Goal: Task Accomplishment & Management: Complete application form

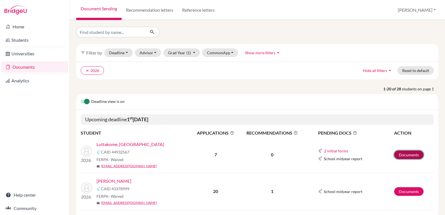
click at [399, 154] on link "Documents" at bounding box center [408, 154] width 29 height 9
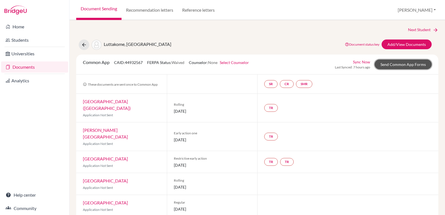
click at [400, 64] on link "Send Common App Forms" at bounding box center [403, 65] width 57 height 10
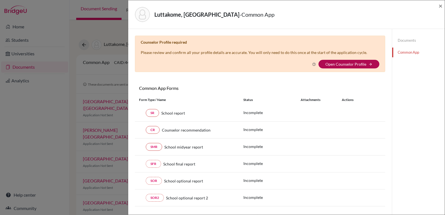
click at [343, 63] on link "Open Counselor Profile" at bounding box center [345, 64] width 41 height 5
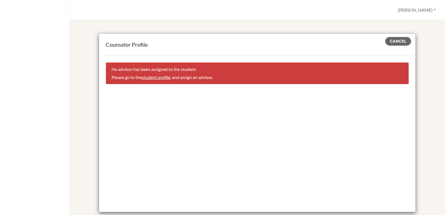
click at [152, 79] on link "student profile" at bounding box center [156, 77] width 28 height 5
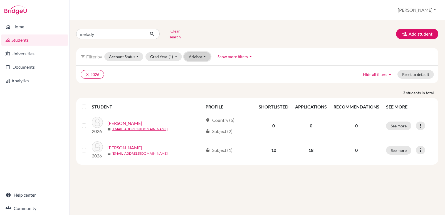
click at [203, 52] on button "Advisor" at bounding box center [197, 56] width 26 height 9
click at [202, 52] on button "Advisor" at bounding box center [197, 56] width 26 height 9
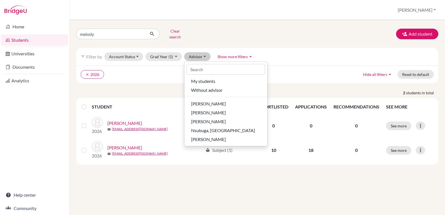
click at [167, 75] on div "clear 2026 Hide all filters arrow_drop_up Reset to default" at bounding box center [257, 74] width 362 height 18
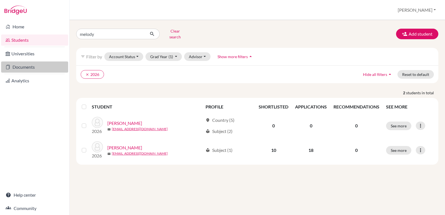
click at [21, 65] on link "Documents" at bounding box center [34, 66] width 67 height 11
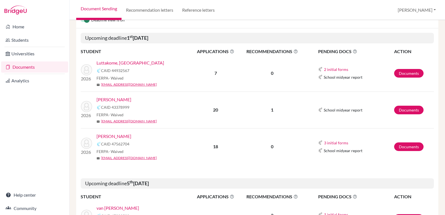
scroll to position [84, 0]
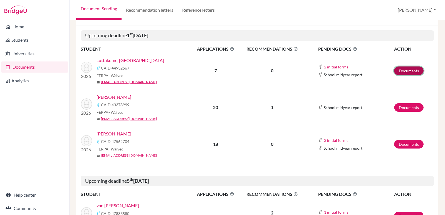
click at [399, 70] on link "Documents" at bounding box center [408, 70] width 29 height 9
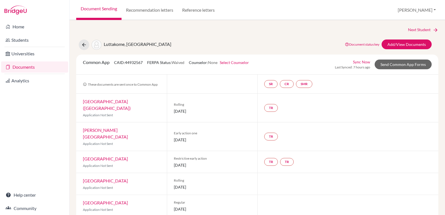
click at [238, 61] on link "Select Counselor" at bounding box center [234, 62] width 29 height 5
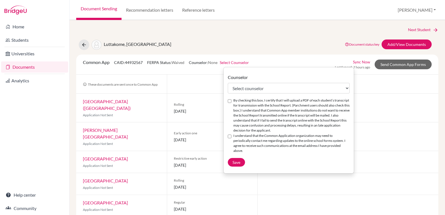
click at [238, 61] on link "Select Counselor" at bounding box center [234, 62] width 29 height 5
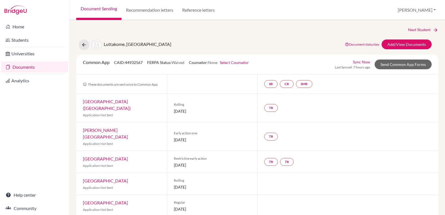
click at [238, 61] on link "Select Counselor" at bounding box center [234, 62] width 29 height 5
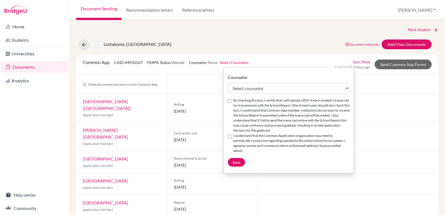
click at [230, 102] on input "By checking this box, I certify that I will upload a PDF of each student’s tran…" at bounding box center [230, 101] width 4 height 4
click at [229, 102] on input "By checking this box, I certify that I will upload a PDF of each student’s tran…" at bounding box center [230, 101] width 4 height 4
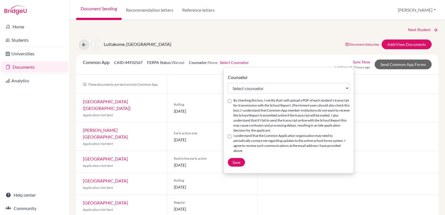
checkbox input "true"
click at [229, 137] on input "I understand that the Common Application organization may need to periodically …" at bounding box center [230, 137] width 4 height 4
checkbox input "true"
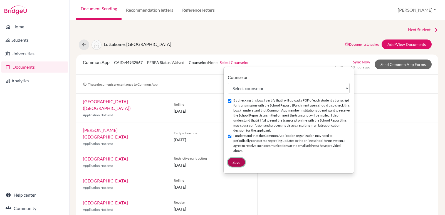
click at [236, 160] on span "Save" at bounding box center [237, 162] width 8 height 5
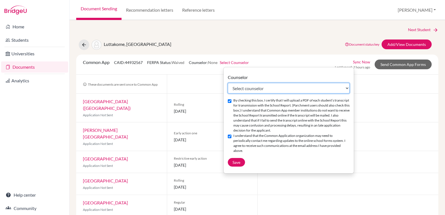
click at [348, 87] on select "Select counselor Titus Mburu Brenda Nsubuga Hannington Nsubuga" at bounding box center [289, 88] width 122 height 11
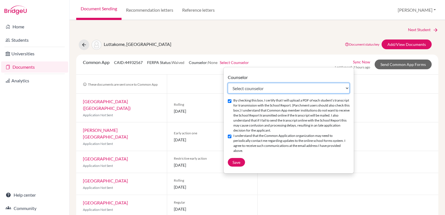
select select "387485"
click at [228, 83] on select "Select counselor Titus Mburu Brenda Nsubuga Hannington Nsubuga" at bounding box center [289, 88] width 122 height 11
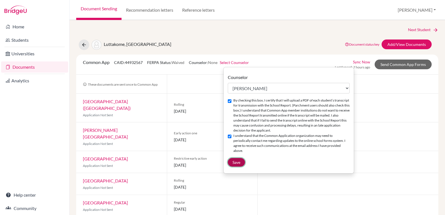
click at [241, 158] on button "Save" at bounding box center [236, 162] width 17 height 9
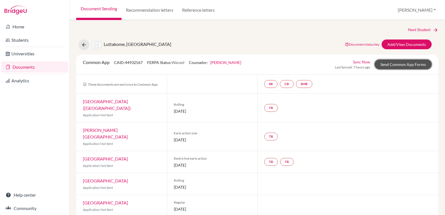
click at [387, 65] on link "Send Common App Forms" at bounding box center [403, 65] width 57 height 10
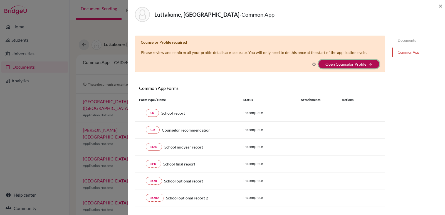
click at [340, 61] on button "Open Counselor Profile arrow_forward" at bounding box center [348, 64] width 61 height 9
click at [348, 62] on link "Open Counselor Profile" at bounding box center [345, 64] width 41 height 5
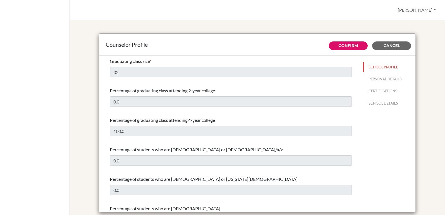
select select "0"
select select "238674"
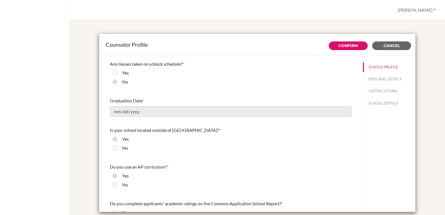
scroll to position [491, 0]
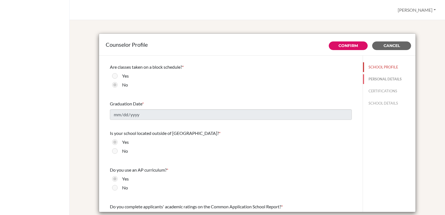
click at [377, 76] on button "PERSONAL DETAILS" at bounding box center [389, 79] width 53 height 10
type input "[PERSON_NAME]"
type input "Nsubuga"
type input "Advisor"
type input "256.777206443"
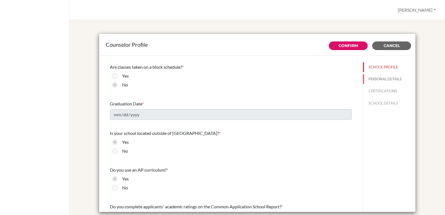
type input "transitions@heritage.co.ug"
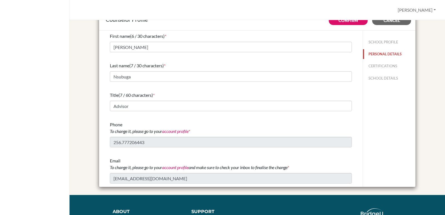
scroll to position [14, 0]
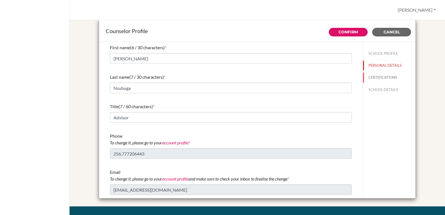
click at [380, 77] on button "CERTIFICATIONS" at bounding box center [389, 78] width 53 height 10
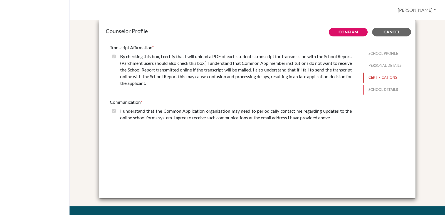
click at [378, 89] on button "SCHOOL DETAILS" at bounding box center [389, 90] width 53 height 10
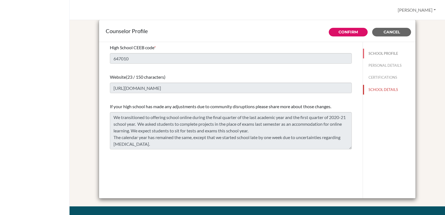
click at [375, 51] on button "SCHOOL PROFILE" at bounding box center [389, 54] width 53 height 10
type input "32"
type input "0.0"
select select "0"
select select "238674"
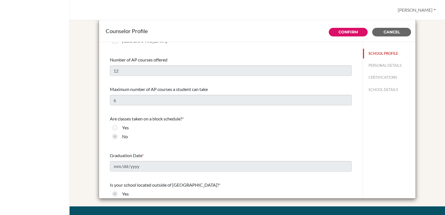
scroll to position [471, 0]
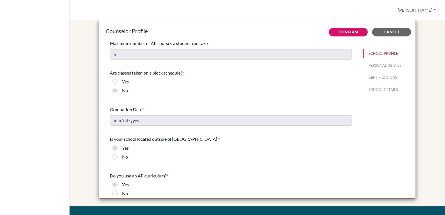
click at [133, 110] on span "Graduation Date" at bounding box center [126, 109] width 32 height 5
click at [150, 108] on div "Graduation Date *" at bounding box center [231, 109] width 242 height 7
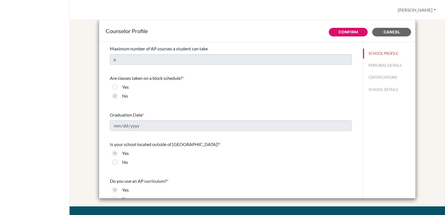
drag, startPoint x: 345, startPoint y: 53, endPoint x: 379, endPoint y: 100, distance: 57.9
click at [377, 97] on div "Counselor Profile Confirm Cancel Graduating class size * 32 Percentage of gradu…" at bounding box center [257, 109] width 317 height 179
drag, startPoint x: 390, startPoint y: 133, endPoint x: 387, endPoint y: 129, distance: 5.3
click at [390, 133] on div "SCHOOL PROFILE PERSONAL DETAILS CERTIFICATIONS SCHOOL DETAILS" at bounding box center [389, 120] width 53 height 157
click at [343, 33] on link "Confirm" at bounding box center [347, 31] width 19 height 5
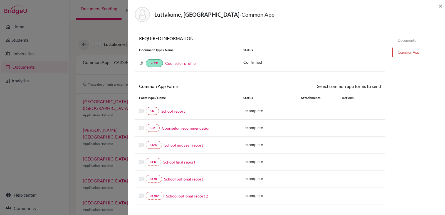
click at [180, 63] on link "Counselor profile" at bounding box center [180, 63] width 30 height 5
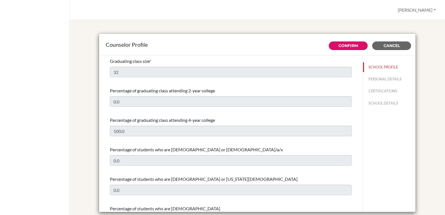
select select "0"
select select "238674"
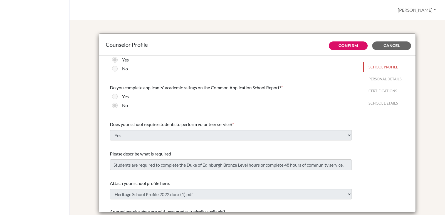
scroll to position [628, 0]
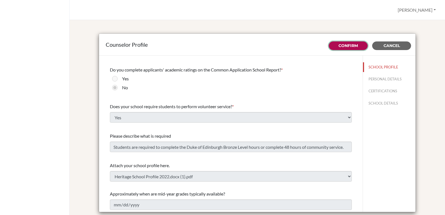
click at [334, 46] on button "Confirm" at bounding box center [348, 45] width 39 height 9
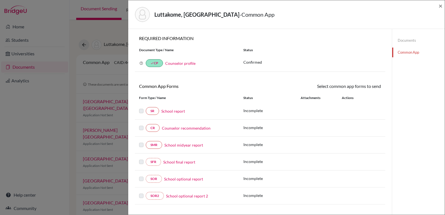
click at [170, 111] on link "School report" at bounding box center [173, 111] width 24 height 6
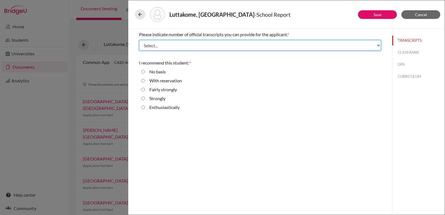
click at [379, 44] on select "Select... 1 2 3 4" at bounding box center [260, 45] width 242 height 11
click at [377, 46] on select "Select... 1 2 3 4" at bounding box center [260, 45] width 242 height 11
select select "1"
click at [139, 40] on select "Select... 1 2 3 4" at bounding box center [260, 45] width 242 height 11
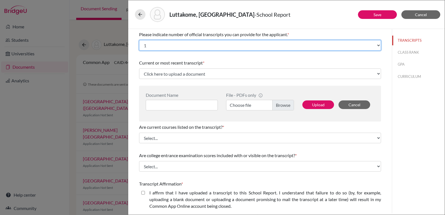
click at [139, 40] on select "Select... 1 2 3 4" at bounding box center [260, 45] width 242 height 11
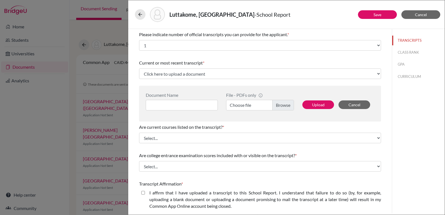
click at [162, 61] on span "Current or most recent transcript" at bounding box center [171, 62] width 64 height 5
click at [180, 102] on input at bounding box center [182, 105] width 72 height 11
type input "Transcript [PERSON_NAME]"
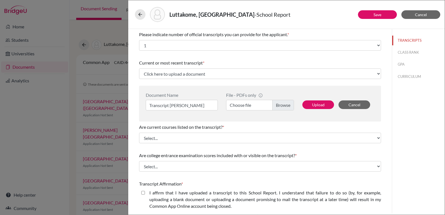
click at [279, 106] on label "Choose file" at bounding box center [260, 105] width 68 height 11
click at [279, 106] on input "Choose file" at bounding box center [260, 105] width 68 height 11
click at [306, 104] on button "Upload" at bounding box center [318, 104] width 32 height 9
select select "690934"
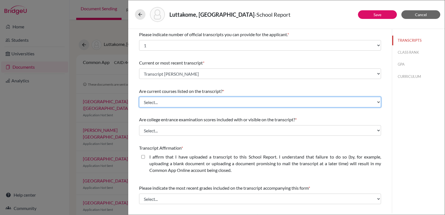
click at [362, 102] on select "Select... Yes No" at bounding box center [260, 102] width 242 height 11
select select "1"
click at [139, 97] on select "Select... Yes No" at bounding box center [260, 102] width 242 height 11
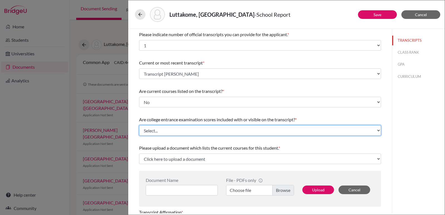
click at [375, 130] on select "Select... Yes No" at bounding box center [260, 130] width 242 height 11
select select "1"
click at [139, 125] on select "Select... Yes No" at bounding box center [260, 130] width 242 height 11
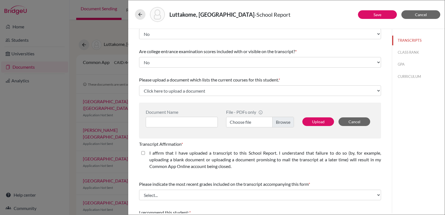
scroll to position [69, 0]
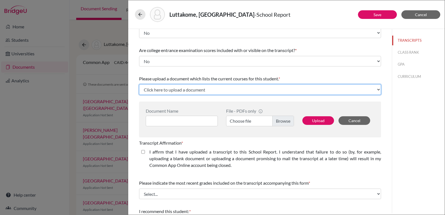
click at [376, 90] on select "Click here to upload a document Upload New File" at bounding box center [260, 89] width 242 height 11
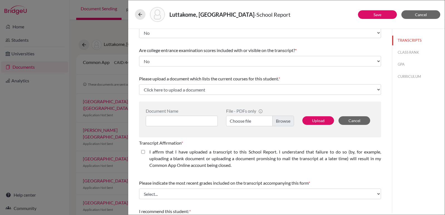
click at [322, 71] on div "Please indicate number of official transcripts you can provide for the applican…" at bounding box center [260, 112] width 242 height 304
click at [205, 121] on input at bounding box center [182, 121] width 72 height 11
type input "Current Courses [PERSON_NAME]"
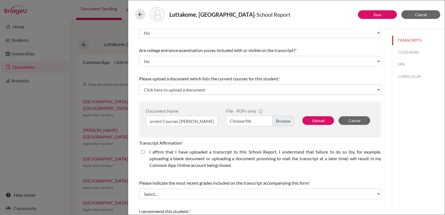
scroll to position [0, 0]
click at [279, 123] on label "Choose file" at bounding box center [260, 121] width 68 height 11
click at [279, 123] on input "Choose file" at bounding box center [260, 121] width 68 height 11
click at [312, 120] on button "Upload" at bounding box center [318, 120] width 32 height 9
select select "690935"
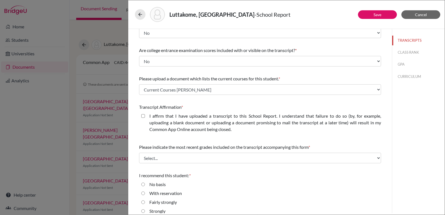
click at [143, 116] on closed\ "I affirm that I have uploaded a transcript to this School Report. I understand …" at bounding box center [143, 116] width 4 height 7
checkbox closed\ "true"
drag, startPoint x: 445, startPoint y: 133, endPoint x: 443, endPoint y: 146, distance: 13.2
click at [443, 146] on div "Luttakome, Jordan - School Report Save Cancel Please indicate number of officia…" at bounding box center [286, 107] width 317 height 215
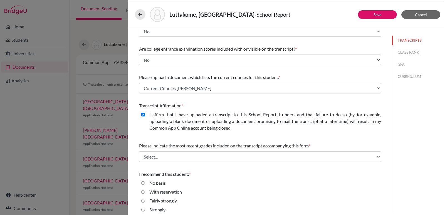
scroll to position [84, 0]
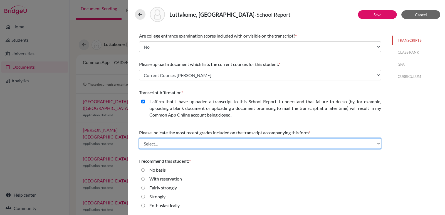
click at [375, 140] on select "Select... Final junior year grades 1st Quarter senior year grades 2nd Quarter/1…" at bounding box center [260, 143] width 242 height 11
select select "0"
click at [139, 138] on select "Select... Final junior year grades 1st Quarter senior year grades 2nd Quarter/1…" at bounding box center [260, 143] width 242 height 11
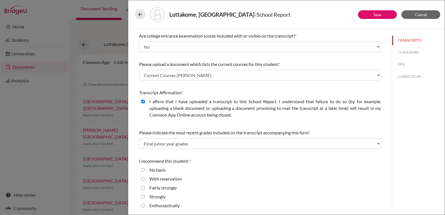
click at [170, 161] on span "I recommend this student:" at bounding box center [164, 160] width 50 height 5
click at [142, 206] on input "Enthusiastically" at bounding box center [143, 205] width 4 height 7
radio input "true"
click at [142, 206] on input "Enthusiastically" at bounding box center [143, 205] width 4 height 7
click at [399, 51] on button "CLASS RANK" at bounding box center [418, 53] width 53 height 10
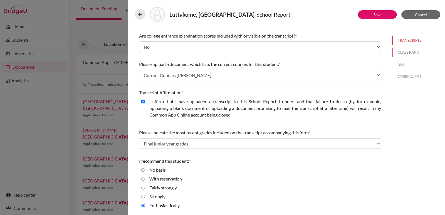
scroll to position [0, 0]
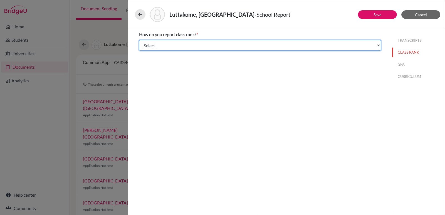
click at [375, 44] on select "Select... Exact Decile Quintile Quartile None" at bounding box center [260, 45] width 242 height 11
select select "5"
click at [139, 40] on select "Select... Exact Decile Quintile Quartile None" at bounding box center [260, 45] width 242 height 11
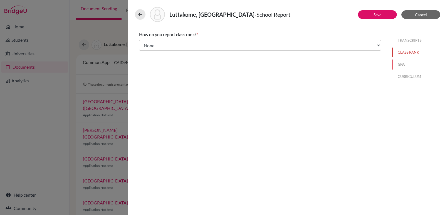
click at [404, 63] on button "GPA" at bounding box center [418, 65] width 53 height 10
click at [143, 43] on input "Yes" at bounding box center [143, 43] width 4 height 7
radio input "true"
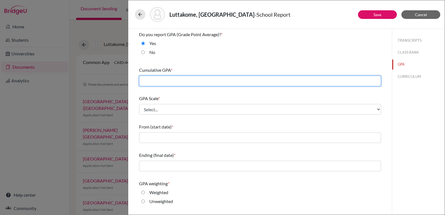
click at [200, 78] on input "text" at bounding box center [260, 81] width 242 height 11
type input "3.9035"
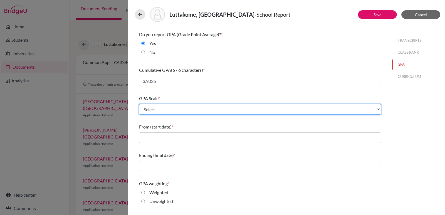
click at [374, 109] on select "Select... 4 5 6 7 8 9 10 11 12 13 14 15 16 17 18 19 20 100" at bounding box center [260, 109] width 242 height 11
select select "4"
click at [139, 104] on select "Select... 4 5 6 7 8 9 10 11 12 13 14 15 16 17 18 19 20 100" at bounding box center [260, 109] width 242 height 11
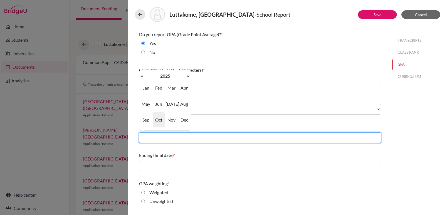
click at [198, 139] on input "text" at bounding box center [260, 137] width 242 height 11
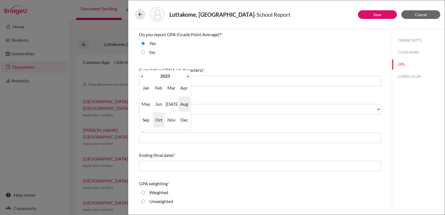
click at [184, 104] on span "Aug" at bounding box center [184, 104] width 12 height 15
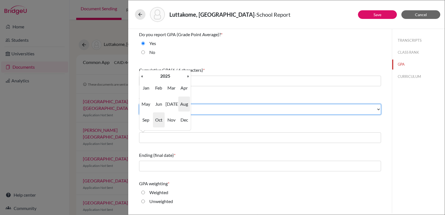
type input "08/2025"
click at [184, 104] on select "Select... 4 5 6 7 8 9 10 11 12 13 14 15 16 17 18 19 20 100" at bounding box center [260, 109] width 242 height 11
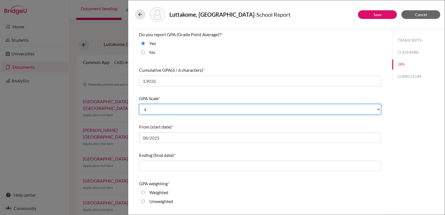
click at [182, 107] on select "Select... 4 5 6 7 8 9 10 11 12 13 14 15 16 17 18 19 20 100" at bounding box center [260, 109] width 242 height 11
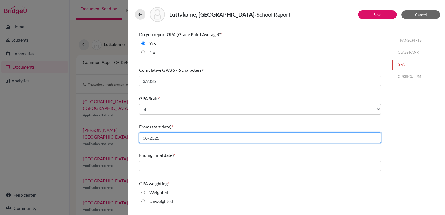
click at [180, 137] on input "08/2025" at bounding box center [260, 137] width 242 height 11
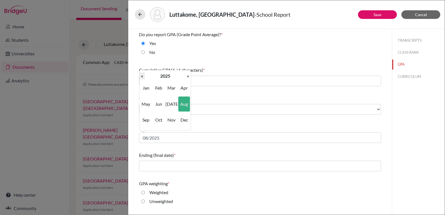
click at [141, 76] on th "«" at bounding box center [142, 75] width 6 height 7
click at [142, 76] on th "«" at bounding box center [142, 75] width 6 height 7
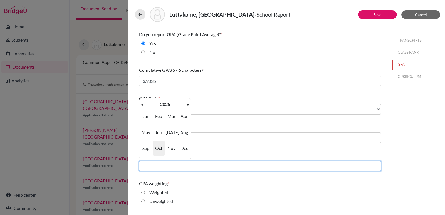
click at [174, 167] on input "text" at bounding box center [260, 166] width 242 height 11
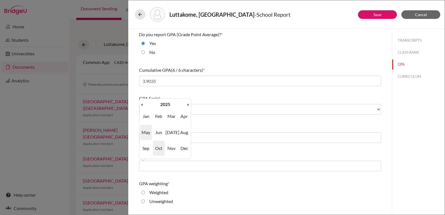
click at [146, 132] on span "May" at bounding box center [146, 132] width 12 height 15
type input "05/2025"
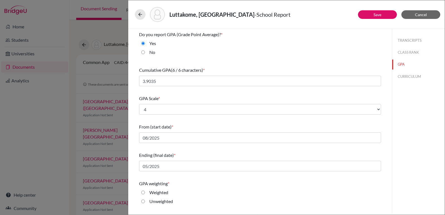
click at [143, 201] on input "Unweighted" at bounding box center [143, 201] width 4 height 7
radio input "true"
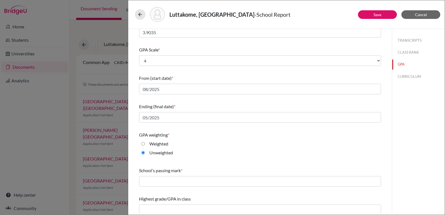
scroll to position [53, 0]
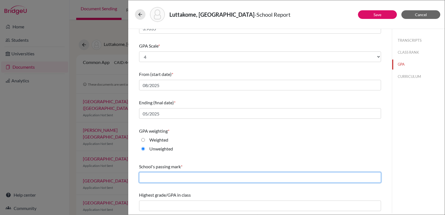
click at [214, 179] on input "text" at bounding box center [260, 177] width 242 height 11
type input "60"
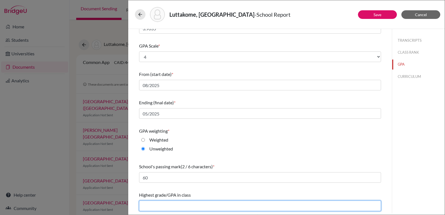
click at [156, 206] on input "text" at bounding box center [260, 206] width 242 height 11
type input "3.9636"
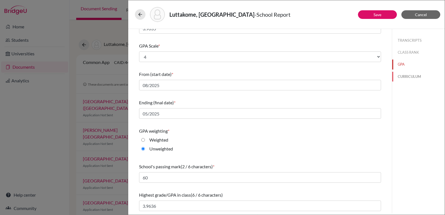
click at [400, 74] on button "CURRICULUM" at bounding box center [418, 77] width 53 height 10
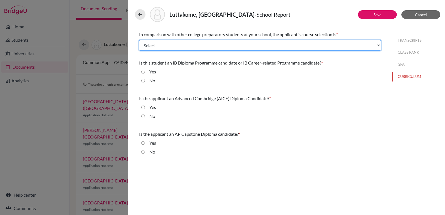
click at [376, 43] on select "Select... Less than demanding Average [PERSON_NAME] Very demanding Most demandi…" at bounding box center [260, 45] width 242 height 11
select select "2"
click at [139, 40] on select "Select... Less than demanding Average [PERSON_NAME] Very demanding Most demandi…" at bounding box center [260, 45] width 242 height 11
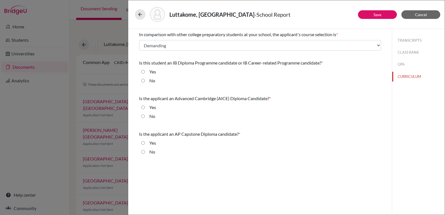
click at [143, 81] on input "No" at bounding box center [143, 80] width 4 height 7
radio input "true"
click at [143, 81] on input "No" at bounding box center [143, 80] width 4 height 7
click at [144, 117] on input "No" at bounding box center [143, 116] width 4 height 7
radio input "true"
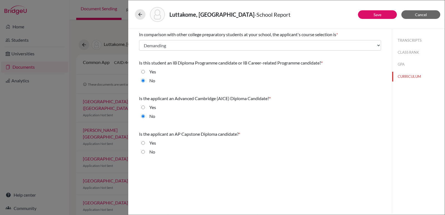
click at [144, 117] on input "No" at bounding box center [143, 116] width 4 height 7
click at [144, 143] on input "Yes" at bounding box center [143, 143] width 4 height 7
radio input "true"
click at [378, 12] on button "Save" at bounding box center [377, 14] width 39 height 9
select select "4"
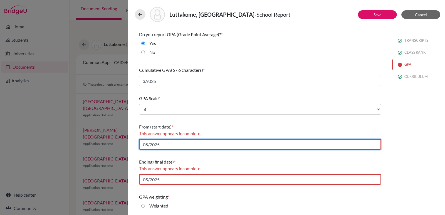
click at [175, 145] on input "08/2025" at bounding box center [260, 144] width 242 height 11
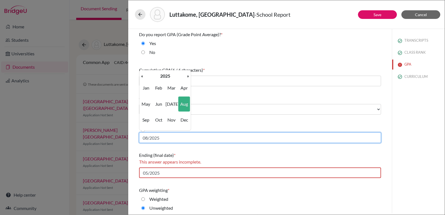
click at [164, 138] on input "08/2025" at bounding box center [260, 137] width 242 height 11
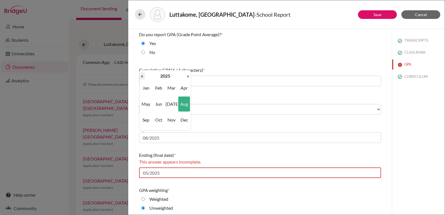
click at [143, 75] on th "«" at bounding box center [142, 75] width 6 height 7
click at [165, 76] on th "2022" at bounding box center [165, 75] width 40 height 7
click at [143, 75] on th "«" at bounding box center [142, 75] width 6 height 7
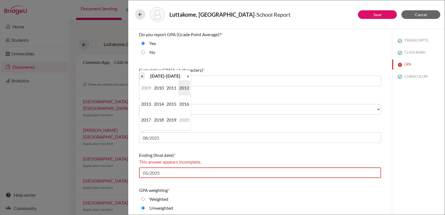
click at [142, 78] on th "«" at bounding box center [142, 75] width 6 height 7
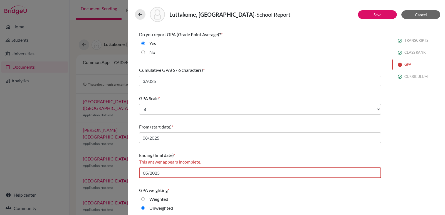
drag, startPoint x: 133, startPoint y: 140, endPoint x: 142, endPoint y: 139, distance: 8.6
click at [134, 140] on div "Do you report GPA (Grade Point Average)? * Yes No Cumulative GPA (6 / 6 charact…" at bounding box center [259, 151] width 255 height 244
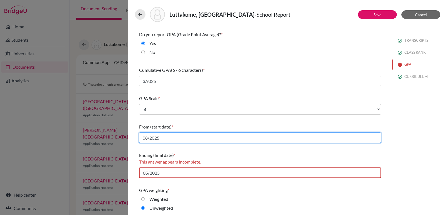
click at [177, 140] on input "08/2025" at bounding box center [260, 137] width 242 height 11
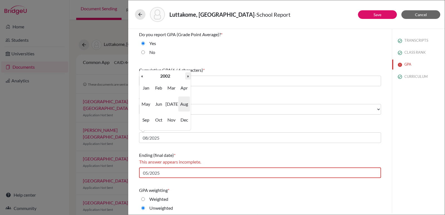
click at [187, 77] on th "»" at bounding box center [188, 75] width 6 height 7
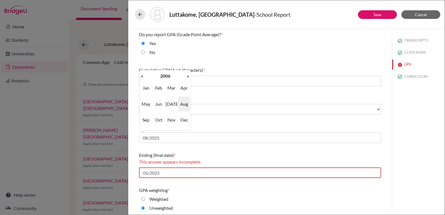
click at [187, 77] on th "»" at bounding box center [188, 75] width 6 height 7
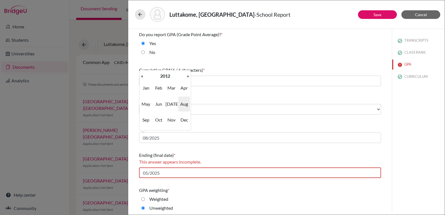
click at [187, 77] on th "»" at bounding box center [188, 75] width 6 height 7
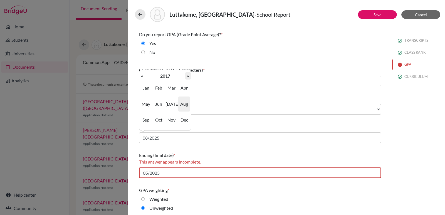
click at [187, 77] on th "»" at bounding box center [188, 75] width 6 height 7
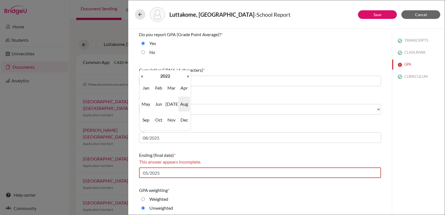
click at [187, 77] on th "»" at bounding box center [188, 75] width 6 height 7
click at [144, 76] on th "«" at bounding box center [142, 75] width 6 height 7
click at [159, 76] on th "2022" at bounding box center [165, 75] width 40 height 7
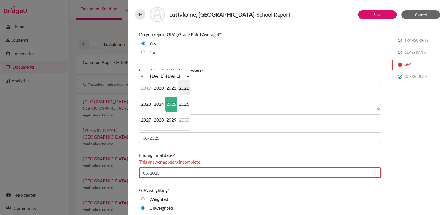
click at [182, 89] on span "2022" at bounding box center [184, 87] width 12 height 15
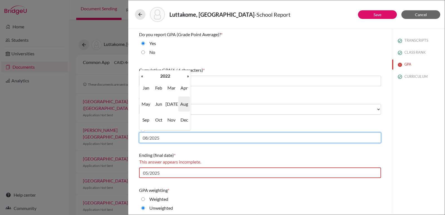
click at [165, 137] on input "08/2025" at bounding box center [260, 137] width 242 height 11
type input "08/2022"
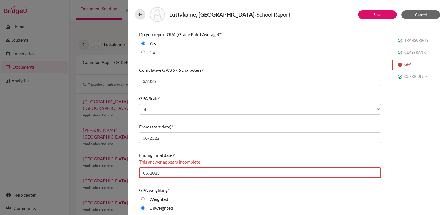
click at [224, 154] on div "Ending (final date) *" at bounding box center [260, 155] width 242 height 7
click at [419, 149] on div "TRANSCRIPTS CLASS RANK GPA CURRICULUM" at bounding box center [418, 121] width 53 height 184
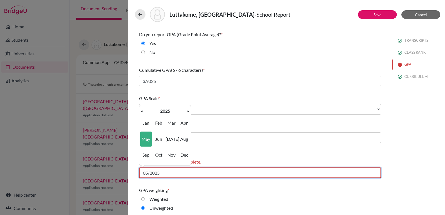
click at [189, 169] on input "05/2025" at bounding box center [260, 172] width 242 height 11
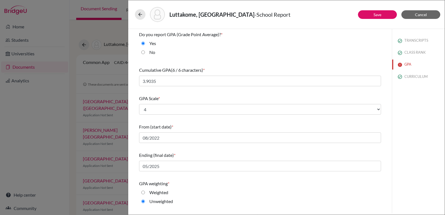
click at [392, 176] on div "TRANSCRIPTS CLASS RANK GPA CURRICULUM" at bounding box center [418, 121] width 53 height 184
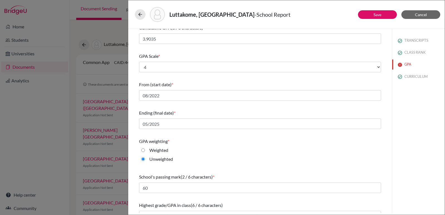
scroll to position [53, 0]
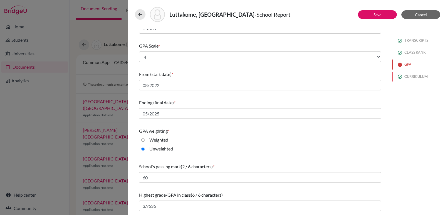
click at [413, 76] on button "CURRICULUM" at bounding box center [418, 77] width 53 height 10
select select "2"
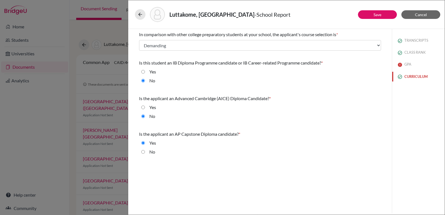
scroll to position [0, 0]
click at [406, 65] on button "GPA" at bounding box center [418, 65] width 53 height 10
select select "4"
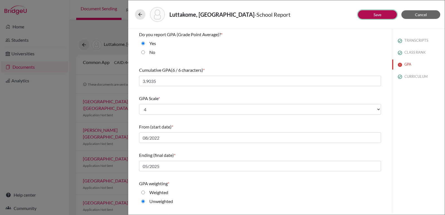
click at [376, 11] on button "Save" at bounding box center [377, 14] width 39 height 9
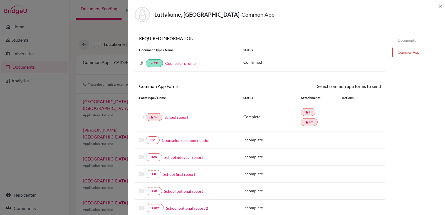
click at [175, 141] on link "Counselor recommendation" at bounding box center [186, 140] width 49 height 6
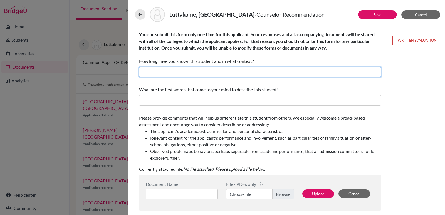
click at [155, 70] on input "text" at bounding box center [260, 72] width 242 height 11
type input "I have known Jordan for seven years. I have taught him."
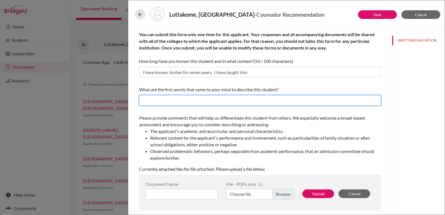
click at [144, 99] on input "text" at bounding box center [260, 100] width 242 height 11
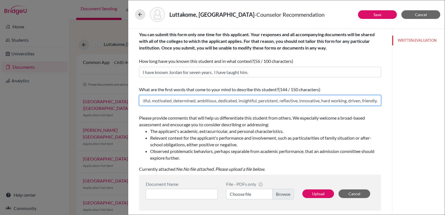
scroll to position [0, 33]
type input "Polite, respectful, motivated, determined, ambitious, dedicated, insightful, pe…"
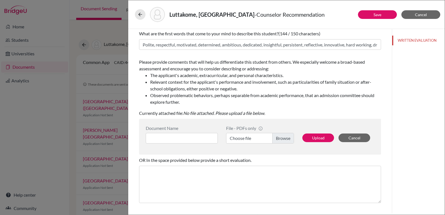
scroll to position [56, 0]
click at [183, 138] on input at bounding box center [182, 137] width 72 height 11
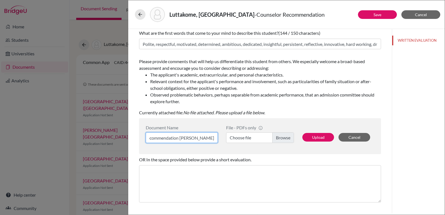
scroll to position [0, 40]
type input "Letter of Recommendation [PERSON_NAME]"
click at [282, 137] on label "Choose file" at bounding box center [260, 137] width 68 height 11
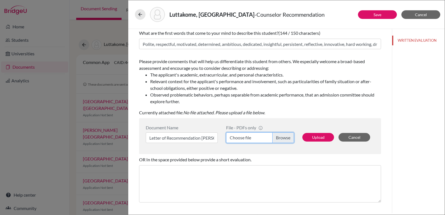
click at [282, 137] on input "Choose file" at bounding box center [260, 137] width 68 height 11
click at [315, 137] on button "Upload" at bounding box center [318, 137] width 32 height 9
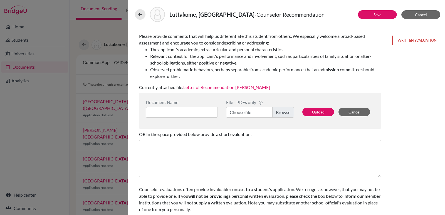
scroll to position [95, 0]
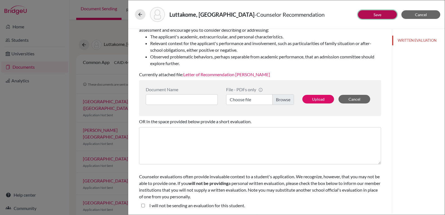
click at [377, 15] on link "Save" at bounding box center [378, 14] width 8 height 5
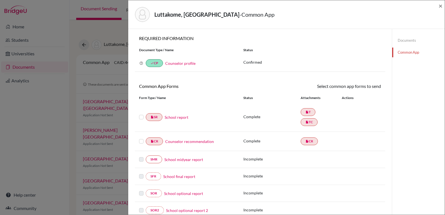
click at [140, 114] on label at bounding box center [141, 114] width 4 height 0
click at [0, 0] on input "checkbox" at bounding box center [0, 0] width 0 height 0
click at [140, 114] on label at bounding box center [141, 114] width 4 height 0
click at [0, 0] on input "checkbox" at bounding box center [0, 0] width 0 height 0
click at [142, 114] on label at bounding box center [141, 114] width 4 height 0
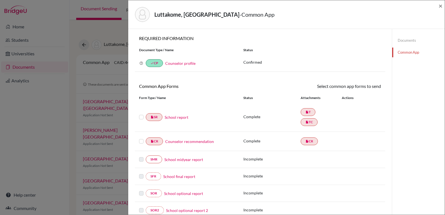
click at [0, 0] on input "checkbox" at bounding box center [0, 0] width 0 height 0
click at [142, 114] on label at bounding box center [141, 114] width 4 height 0
click at [0, 0] on input "checkbox" at bounding box center [0, 0] width 0 height 0
click at [140, 138] on label at bounding box center [141, 138] width 4 height 0
click at [0, 0] on input "checkbox" at bounding box center [0, 0] width 0 height 0
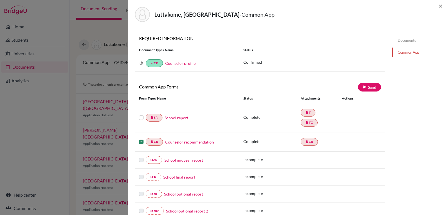
click at [142, 114] on label at bounding box center [141, 114] width 4 height 0
click at [0, 0] on input "checkbox" at bounding box center [0, 0] width 0 height 0
click at [363, 86] on icon at bounding box center [365, 87] width 4 height 4
click at [366, 87] on link "Send" at bounding box center [369, 87] width 23 height 9
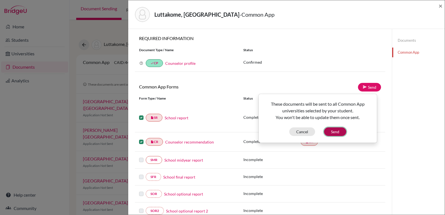
click at [334, 130] on button "Send" at bounding box center [335, 131] width 22 height 9
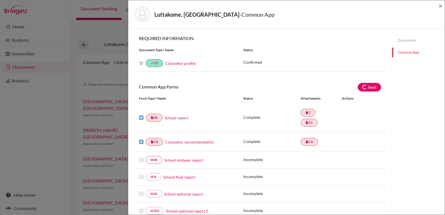
click at [334, 130] on div "insert_drive_file SR School report Complete insert_drive_file T insert_drive_fi…" at bounding box center [260, 117] width 250 height 29
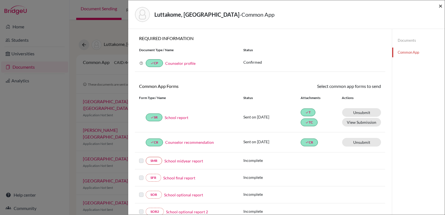
click at [441, 6] on span "×" at bounding box center [441, 6] width 4 height 8
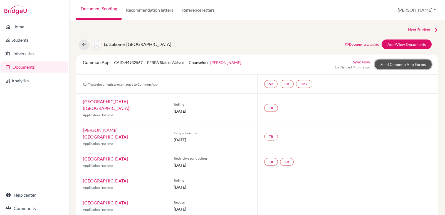
click at [399, 66] on link "Send Common App Forms" at bounding box center [403, 65] width 57 height 10
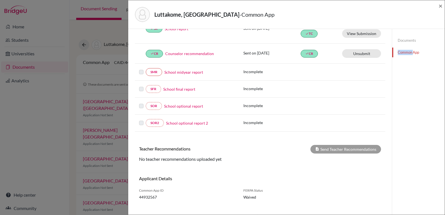
scroll to position [96, 0]
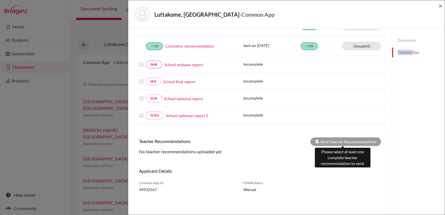
click at [344, 138] on div "Send Teacher Recommendations" at bounding box center [345, 141] width 71 height 9
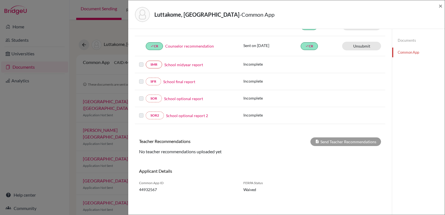
click at [278, 144] on div "Send Teacher Recommendations" at bounding box center [322, 141] width 125 height 9
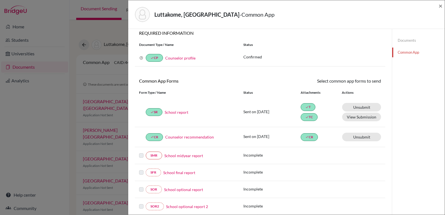
scroll to position [0, 0]
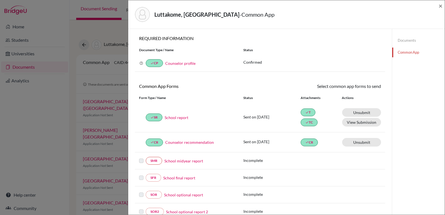
click at [400, 40] on link "Documents" at bounding box center [418, 41] width 53 height 10
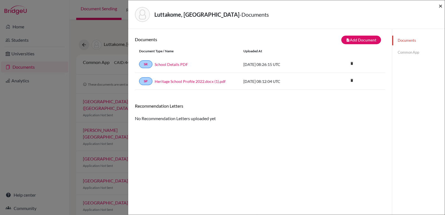
click at [440, 6] on span "×" at bounding box center [441, 6] width 4 height 8
click at [440, 6] on div "Document Sending Recommendation letters Reference letters [PERSON_NAME] Profile…" at bounding box center [257, 10] width 375 height 20
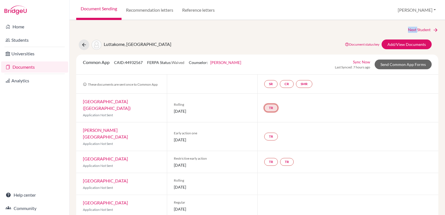
click at [270, 104] on link "TR" at bounding box center [271, 108] width 14 height 8
click at [264, 84] on h3 "Teacher recommendation" at bounding box center [270, 83] width 55 height 10
click at [270, 104] on link "TR" at bounding box center [271, 108] width 14 height 8
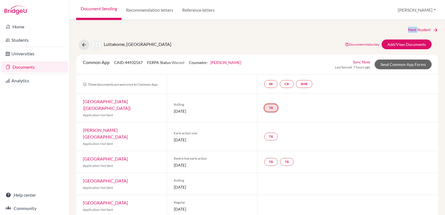
click at [270, 104] on link "TR" at bounding box center [271, 108] width 14 height 8
click at [270, 104] on link "TR Teacher recommendation Incomplete" at bounding box center [271, 108] width 14 height 8
click at [270, 104] on link "TR" at bounding box center [271, 108] width 14 height 8
click at [270, 104] on link "TR Teacher recommendation Incomplete" at bounding box center [271, 108] width 14 height 8
click at [265, 104] on link "TR" at bounding box center [271, 108] width 14 height 8
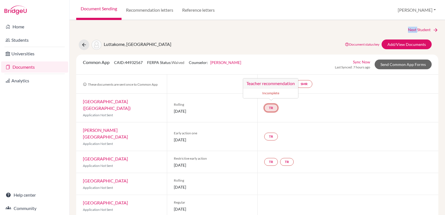
click at [265, 104] on link "TR Teacher recommendation Incomplete" at bounding box center [271, 108] width 14 height 8
click at [266, 104] on link "TR" at bounding box center [271, 108] width 14 height 8
click at [266, 81] on h3 "Teacher recommendation" at bounding box center [270, 83] width 55 height 10
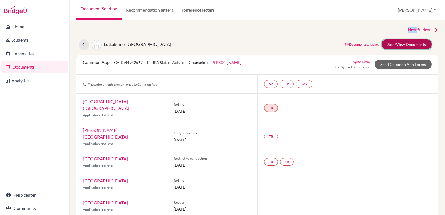
click at [405, 43] on link "Add/View Documents" at bounding box center [407, 44] width 50 height 10
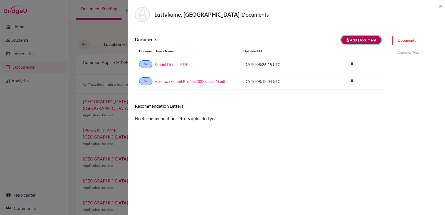
click at [351, 39] on button "note_add Add Document" at bounding box center [361, 40] width 40 height 9
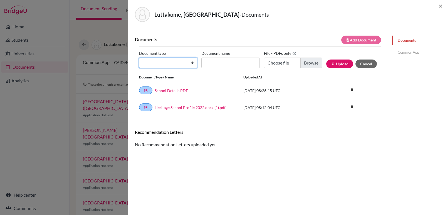
click at [191, 62] on select "Change explanation for Common App reports Counselor recommendation Internationa…" at bounding box center [168, 63] width 58 height 11
click at [192, 64] on select "Change explanation for Common App reports Counselor recommendation Internationa…" at bounding box center [168, 63] width 58 height 11
select select "5"
click at [139, 58] on select "Change explanation for Common App reports Counselor recommendation Internationa…" at bounding box center [168, 63] width 58 height 11
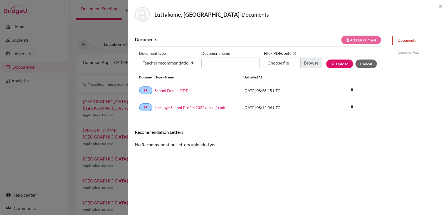
drag, startPoint x: 190, startPoint y: 68, endPoint x: 181, endPoint y: 116, distance: 49.6
click at [181, 116] on div "Documents note_add Add Document Document type Change explanation for Common App…" at bounding box center [260, 92] width 250 height 112
click at [227, 61] on input "Recommender's name" at bounding box center [230, 63] width 58 height 11
type input "[PERSON_NAME]"
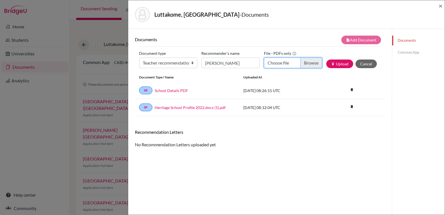
click at [301, 63] on input "Choose file" at bounding box center [293, 63] width 58 height 11
